Goal: Find specific fact: Find specific fact

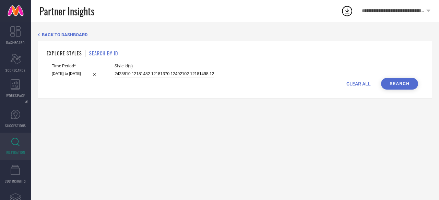
click at [153, 74] on input "2423810 12181482 12181370 12492102 12181498 12181368 12181282 12181208 12181170…" at bounding box center [163, 74] width 99 height 8
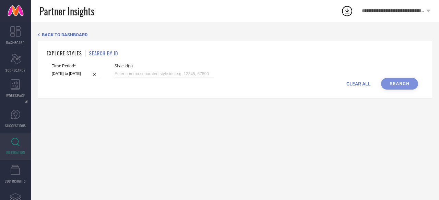
click at [136, 73] on input at bounding box center [163, 74] width 99 height 8
paste input "5559030 9250531 10723348 10723350 11987888 12552306 12738826 13420184 14159194 …"
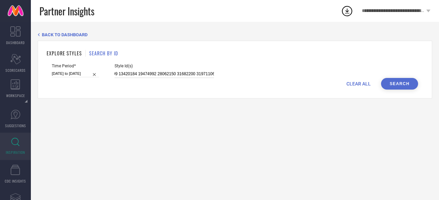
type input "5559030 9250531 10723348 10723350 11987888 12552306 12738826 13420184 14159194 …"
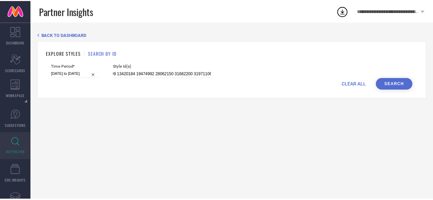
scroll to position [0, 0]
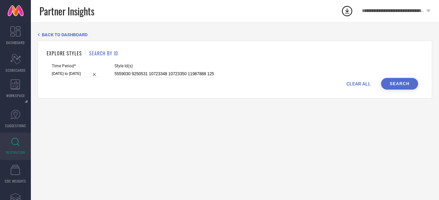
click at [393, 88] on button "Search" at bounding box center [399, 84] width 37 height 12
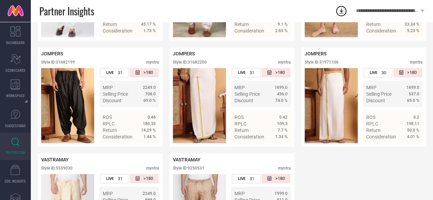
scroll to position [1410, 0]
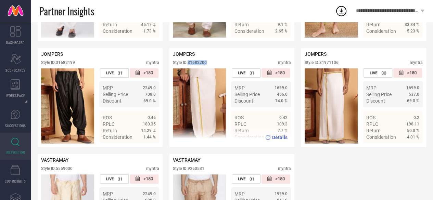
drag, startPoint x: 215, startPoint y: 81, endPoint x: 189, endPoint y: 81, distance: 26.0
click at [189, 69] on div "Style ID: 31682200 myntra" at bounding box center [232, 64] width 118 height 8
copy div "31682200"
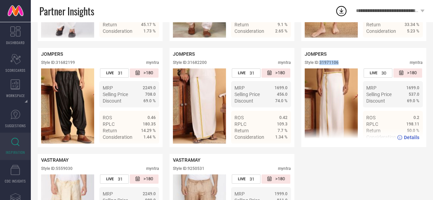
drag, startPoint x: 343, startPoint y: 82, endPoint x: 322, endPoint y: 83, distance: 21.6
click at [322, 69] on div "Style ID: 31971106 myntra" at bounding box center [364, 64] width 118 height 8
copy div "31971106"
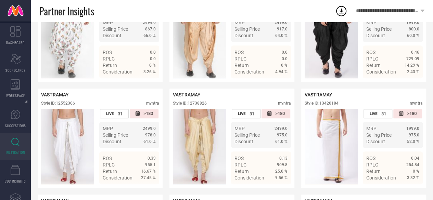
scroll to position [200, 0]
drag, startPoint x: 344, startPoint y: 107, endPoint x: 321, endPoint y: 108, distance: 23.0
click at [321, 108] on div "Style ID: 13420184 myntra" at bounding box center [364, 105] width 118 height 8
copy div "13420184"
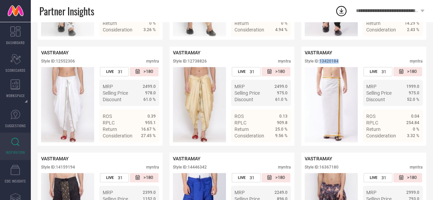
scroll to position [0, 0]
